Goal: Transaction & Acquisition: Purchase product/service

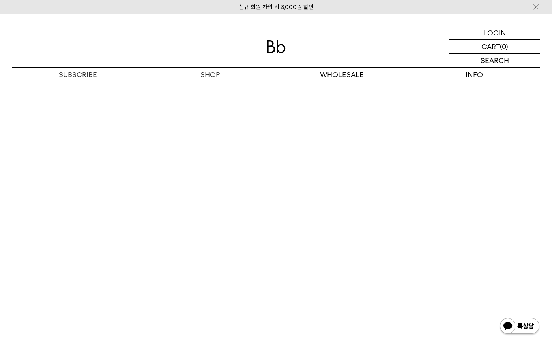
scroll to position [2090, 0]
click at [274, 50] on img at bounding box center [276, 46] width 19 height 13
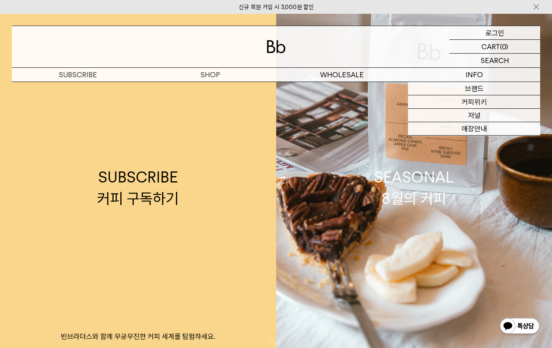
click at [510, 34] on div "LOGIN 로그인" at bounding box center [494, 32] width 91 height 13
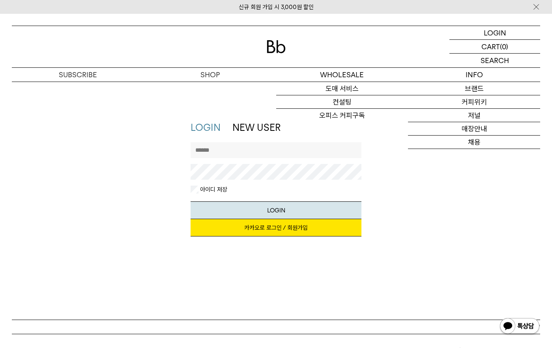
click at [287, 158] on div at bounding box center [276, 163] width 171 height 43
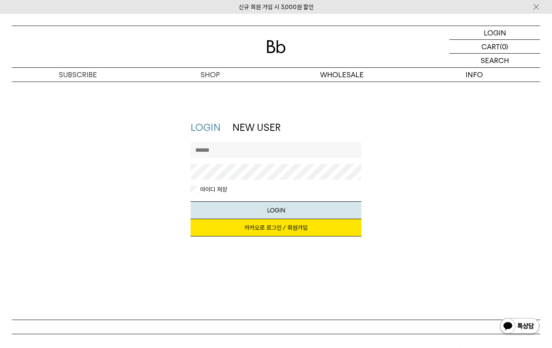
click at [291, 151] on input "text" at bounding box center [276, 150] width 171 height 16
click at [420, 170] on div "LOGIN NEW USER 지금 가입하시면 3,000원 쿠폰과 매월 회원 전용 커피 혜택을 드려요. 카카오로 로그인 / 회원가입 아이디로 로그…" at bounding box center [276, 182] width 536 height 123
click at [200, 149] on input "text" at bounding box center [276, 150] width 171 height 16
click at [243, 133] on li "NEW USER" at bounding box center [256, 127] width 48 height 13
click at [228, 149] on input "text" at bounding box center [276, 150] width 171 height 16
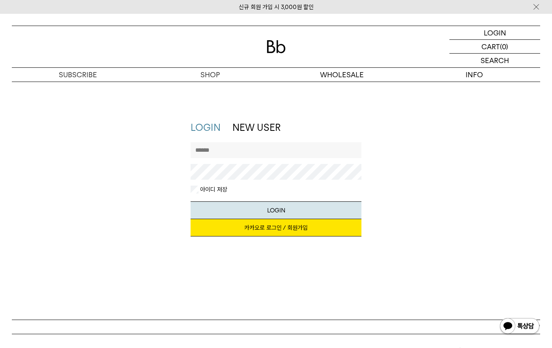
type input "******"
click at [191, 202] on button "LOGIN" at bounding box center [276, 211] width 171 height 18
click at [260, 226] on link "카카오로 로그인 / 회원가입" at bounding box center [276, 227] width 171 height 17
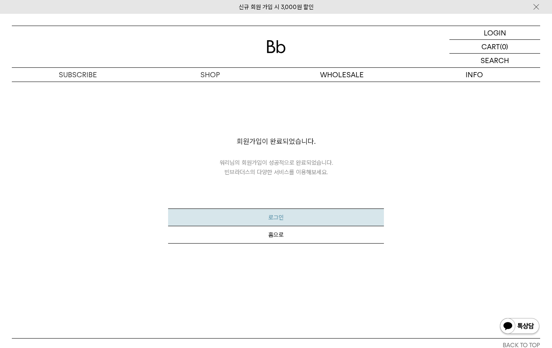
click at [315, 216] on button "로그인" at bounding box center [275, 218] width 215 height 18
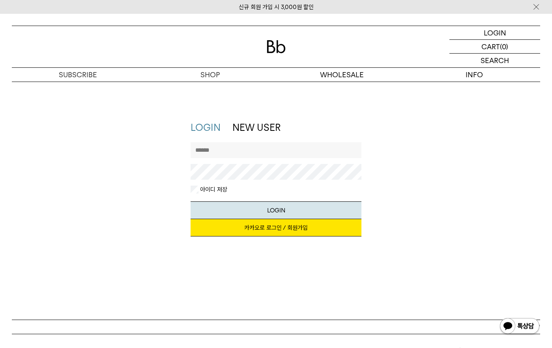
click at [293, 227] on link "카카오로 로그인 / 회원가입" at bounding box center [276, 227] width 171 height 17
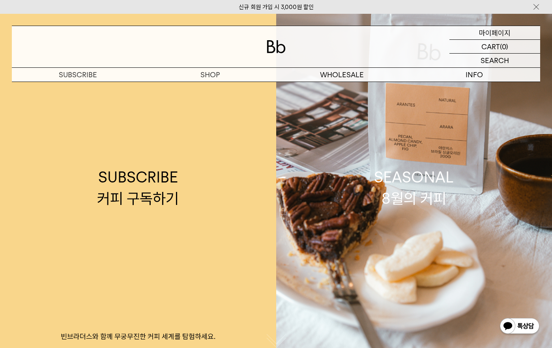
click at [505, 32] on p "마이페이지" at bounding box center [495, 32] width 32 height 13
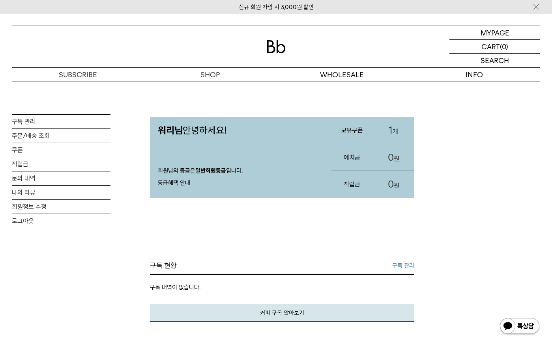
click at [385, 129] on link "1 개" at bounding box center [393, 130] width 41 height 27
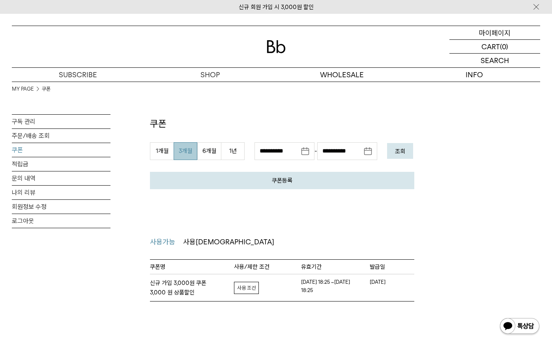
click at [498, 34] on p "마이페이지" at bounding box center [495, 32] width 32 height 13
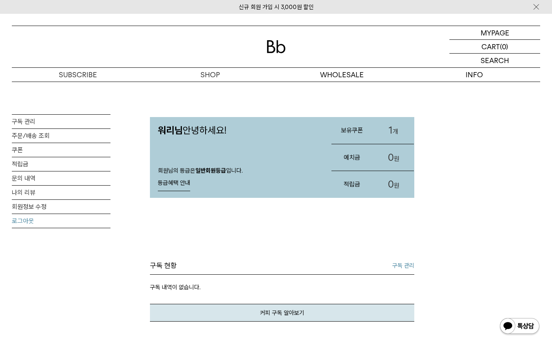
click at [69, 224] on link "로그아웃" at bounding box center [61, 221] width 99 height 14
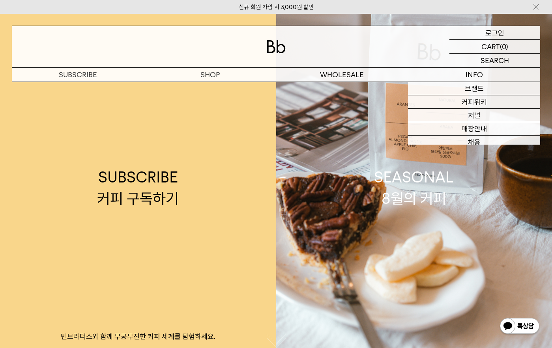
click at [505, 34] on div "LOGIN 로그인" at bounding box center [494, 32] width 91 height 13
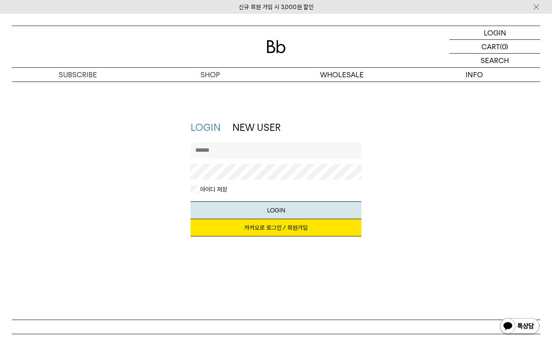
click at [236, 151] on input "text" at bounding box center [276, 150] width 171 height 16
click at [330, 148] on input "text" at bounding box center [276, 150] width 171 height 16
click at [191, 202] on button "LOGIN" at bounding box center [276, 211] width 171 height 18
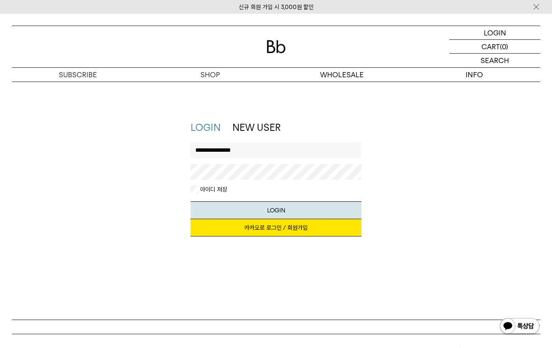
click at [252, 151] on input "**********" at bounding box center [276, 150] width 171 height 16
paste input "text"
click at [268, 209] on button "LOGIN" at bounding box center [276, 211] width 171 height 18
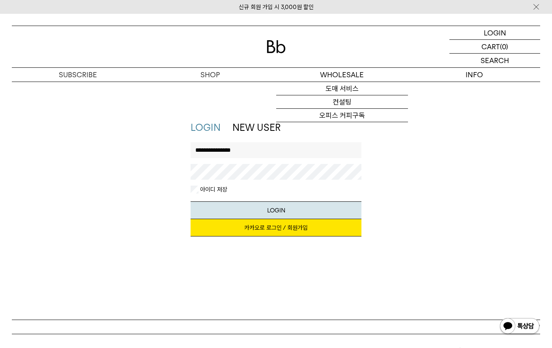
click at [255, 151] on input "**********" at bounding box center [276, 150] width 171 height 16
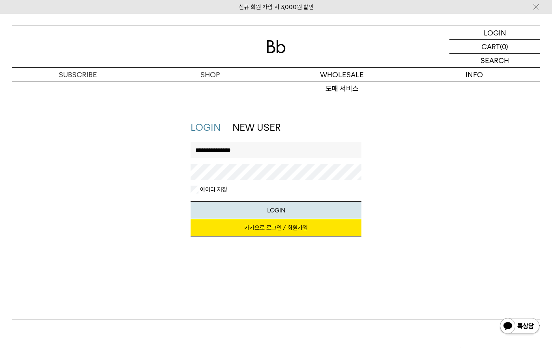
click at [255, 151] on input "**********" at bounding box center [276, 150] width 171 height 16
type input "**********"
click at [277, 205] on button "LOGIN" at bounding box center [276, 211] width 171 height 18
click at [266, 49] on div at bounding box center [276, 46] width 528 height 41
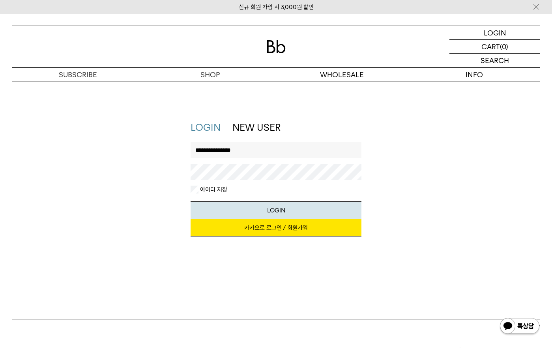
click at [279, 48] on img at bounding box center [276, 46] width 19 height 13
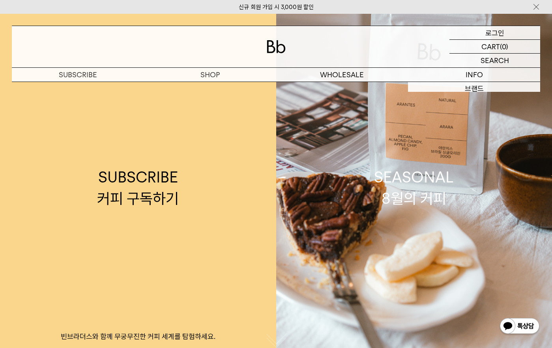
click at [495, 35] on p "로그인" at bounding box center [494, 32] width 19 height 13
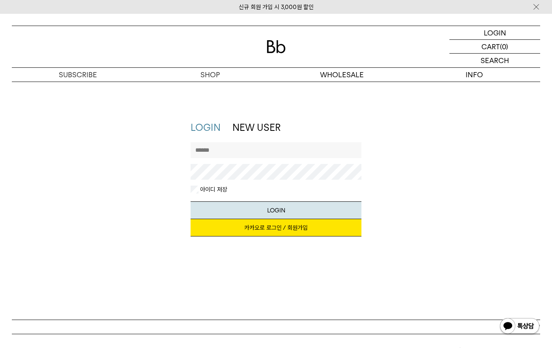
click at [282, 157] on input "text" at bounding box center [276, 150] width 171 height 16
click at [282, 153] on input "text" at bounding box center [276, 150] width 171 height 16
type input "**********"
click at [280, 204] on button "LOGIN" at bounding box center [276, 211] width 171 height 18
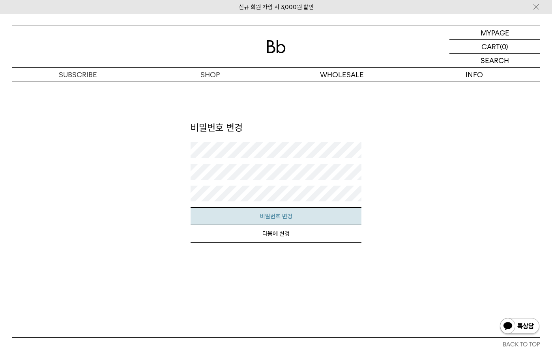
click at [269, 213] on button "비밀번호 변경" at bounding box center [276, 217] width 171 height 18
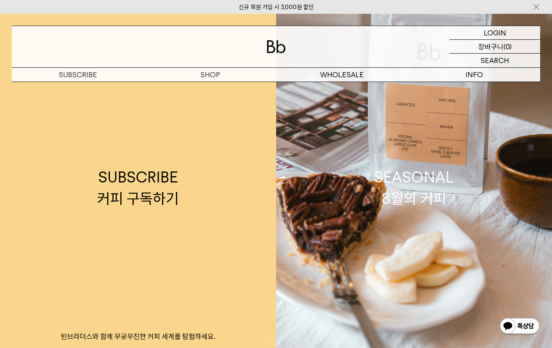
click at [496, 47] on p "장바구니" at bounding box center [490, 46] width 25 height 13
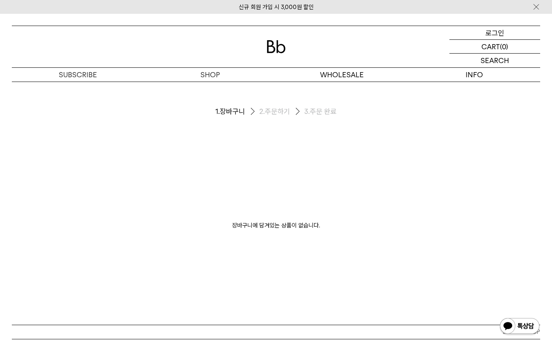
click at [503, 32] on p "로그인" at bounding box center [494, 32] width 19 height 13
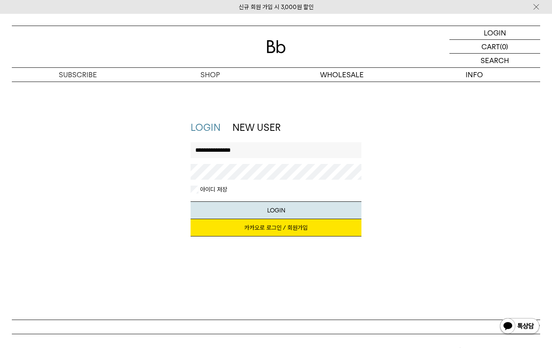
click at [191, 202] on button "LOGIN" at bounding box center [276, 211] width 171 height 18
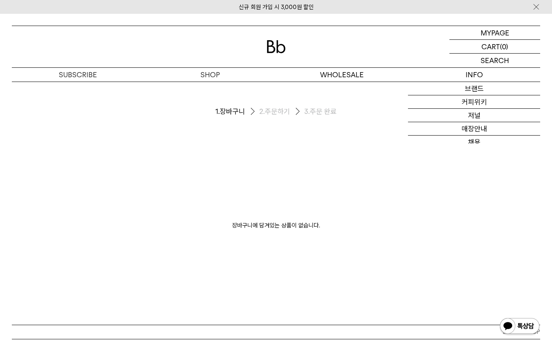
click at [278, 51] on img at bounding box center [276, 46] width 19 height 13
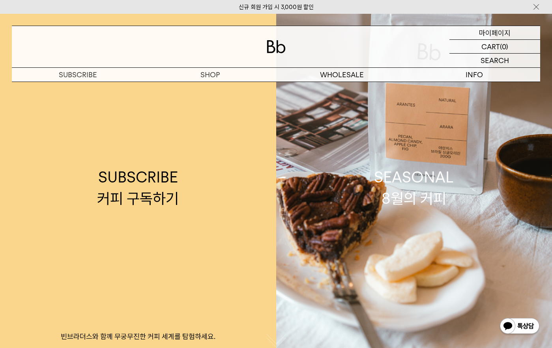
click at [497, 34] on p "마이페이지" at bounding box center [495, 32] width 32 height 13
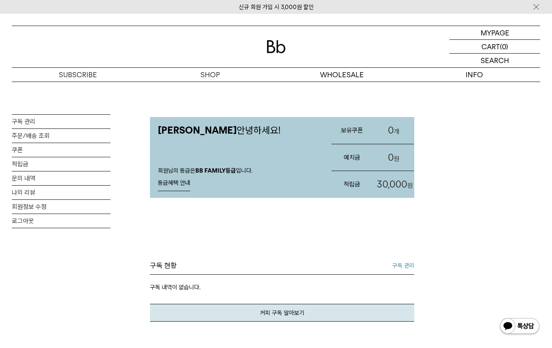
click at [396, 187] on span "30,000" at bounding box center [392, 184] width 30 height 11
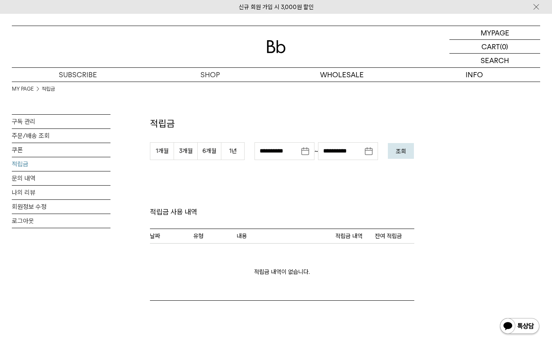
click at [28, 164] on link "적립금" at bounding box center [61, 164] width 99 height 14
click at [237, 152] on button "1년" at bounding box center [233, 151] width 24 height 18
click at [38, 165] on link "적립금" at bounding box center [61, 164] width 99 height 14
click at [228, 153] on button "1년" at bounding box center [233, 151] width 24 height 18
type input "**********"
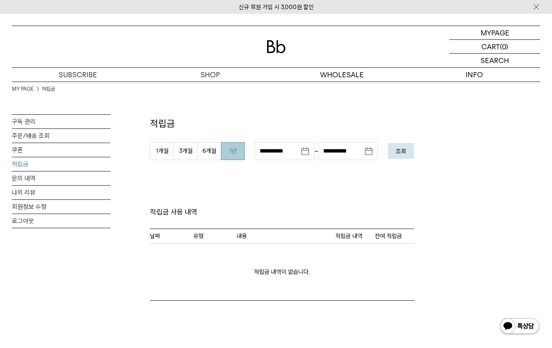
click at [396, 155] on em "조회" at bounding box center [401, 151] width 10 height 7
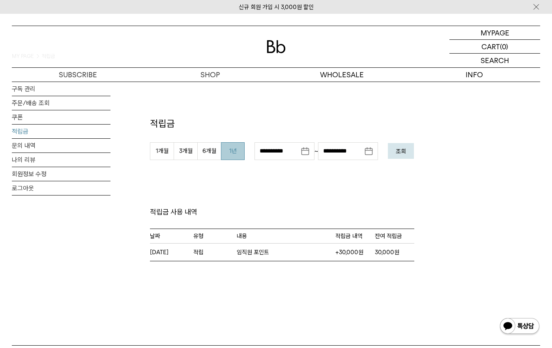
click at [280, 41] on img at bounding box center [276, 46] width 19 height 13
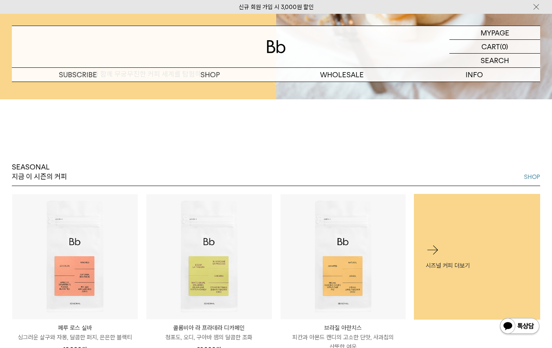
scroll to position [300, 0]
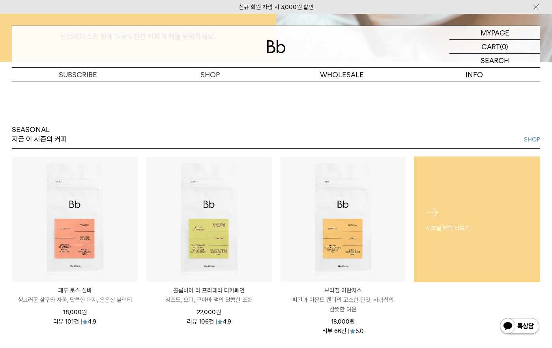
click at [490, 243] on div "시즈널 커피 더보기" at bounding box center [477, 219] width 126 height 51
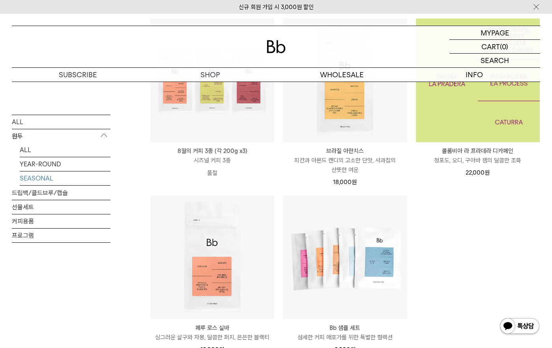
scroll to position [155, 0]
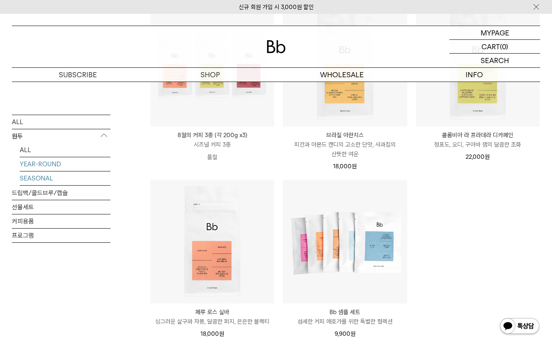
click at [46, 168] on link "YEAR-ROUND" at bounding box center [65, 164] width 91 height 14
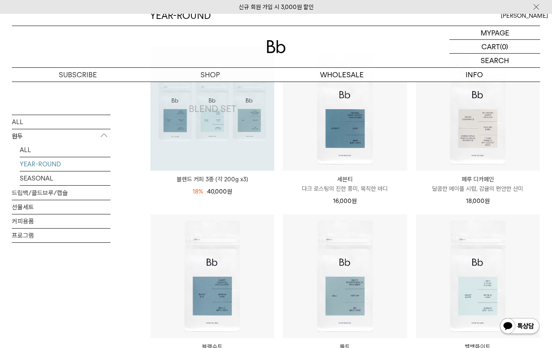
scroll to position [265, 0]
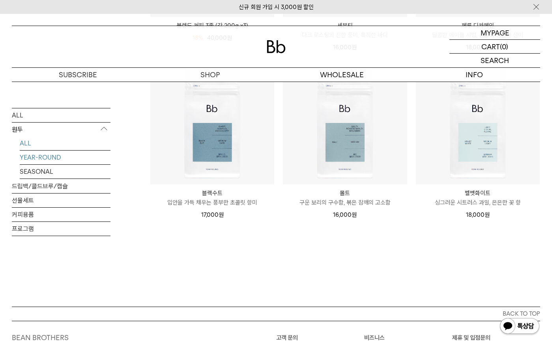
click at [32, 140] on link "ALL" at bounding box center [65, 143] width 91 height 14
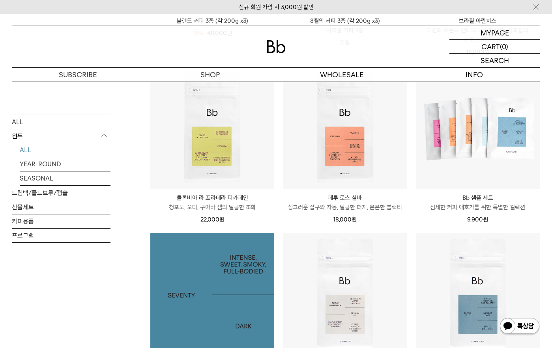
scroll to position [267, 0]
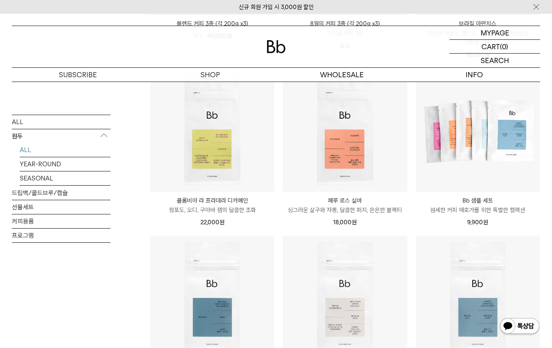
click at [223, 211] on p "청포도, 오디, 구아바 잼의 달콤한 조화" at bounding box center [212, 210] width 124 height 9
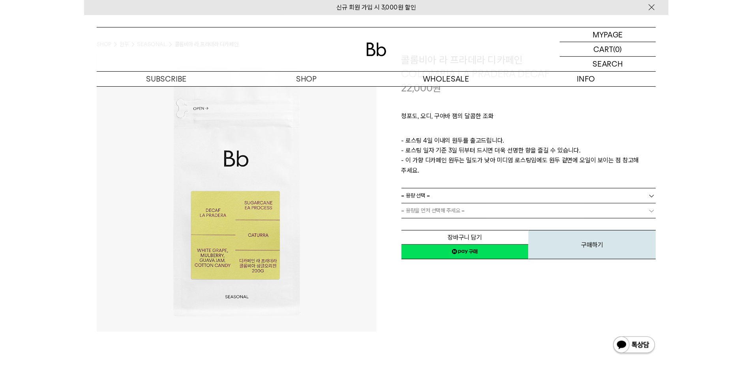
scroll to position [54, 0]
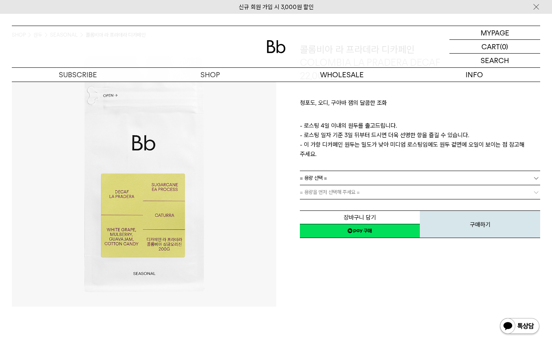
click at [373, 172] on link "= 용량 선택 =" at bounding box center [420, 178] width 241 height 14
click at [376, 200] on li "600g" at bounding box center [424, 207] width 233 height 14
click at [370, 260] on div "**********" at bounding box center [408, 175] width 264 height 264
click at [371, 185] on link "= 분쇄도 선택 =" at bounding box center [420, 192] width 241 height 14
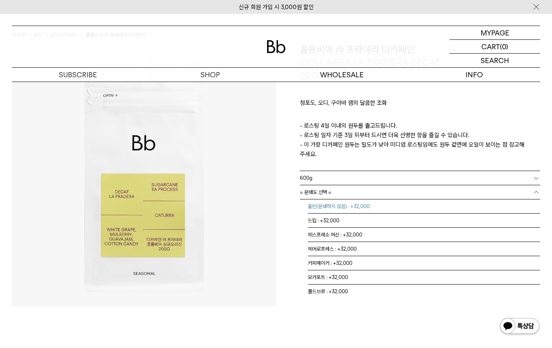
click at [370, 200] on li "홀빈(분쇄하지 않음) : +32,000" at bounding box center [424, 207] width 233 height 14
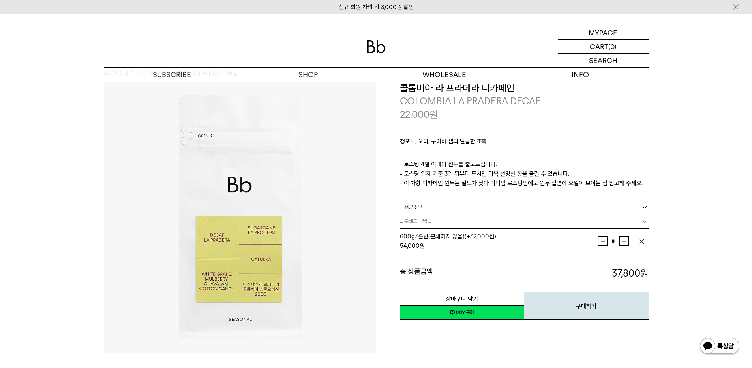
scroll to position [0, 0]
